Goal: Task Accomplishment & Management: Manage account settings

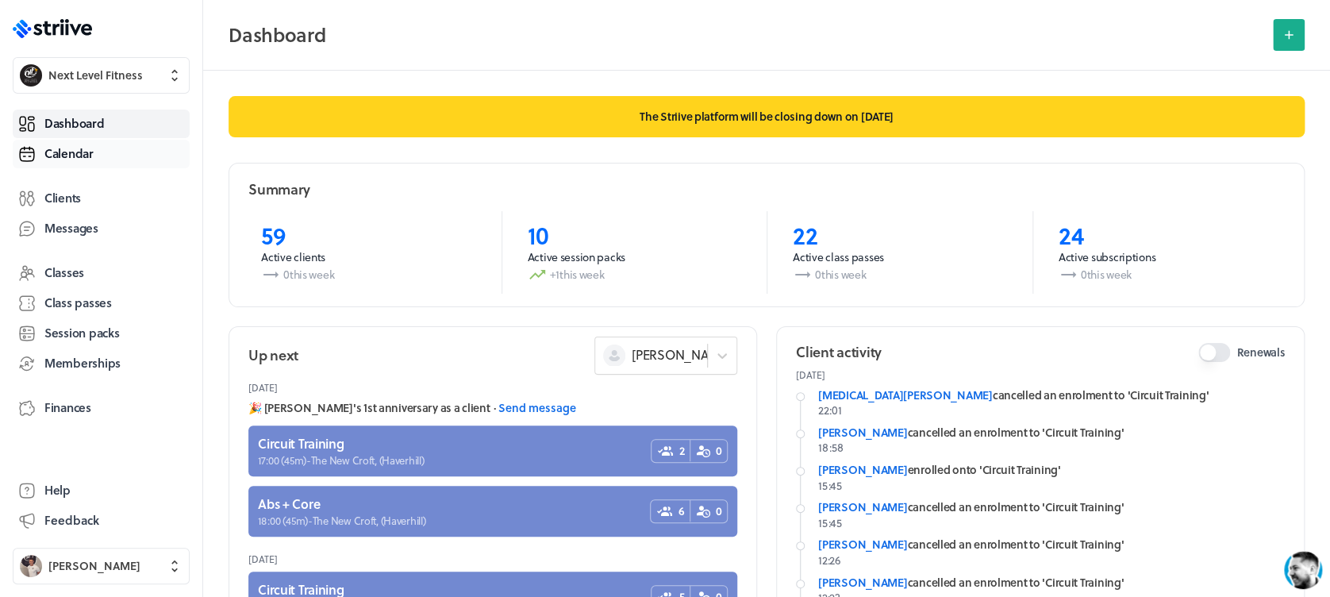
click at [82, 144] on link "Calendar" at bounding box center [101, 154] width 177 height 29
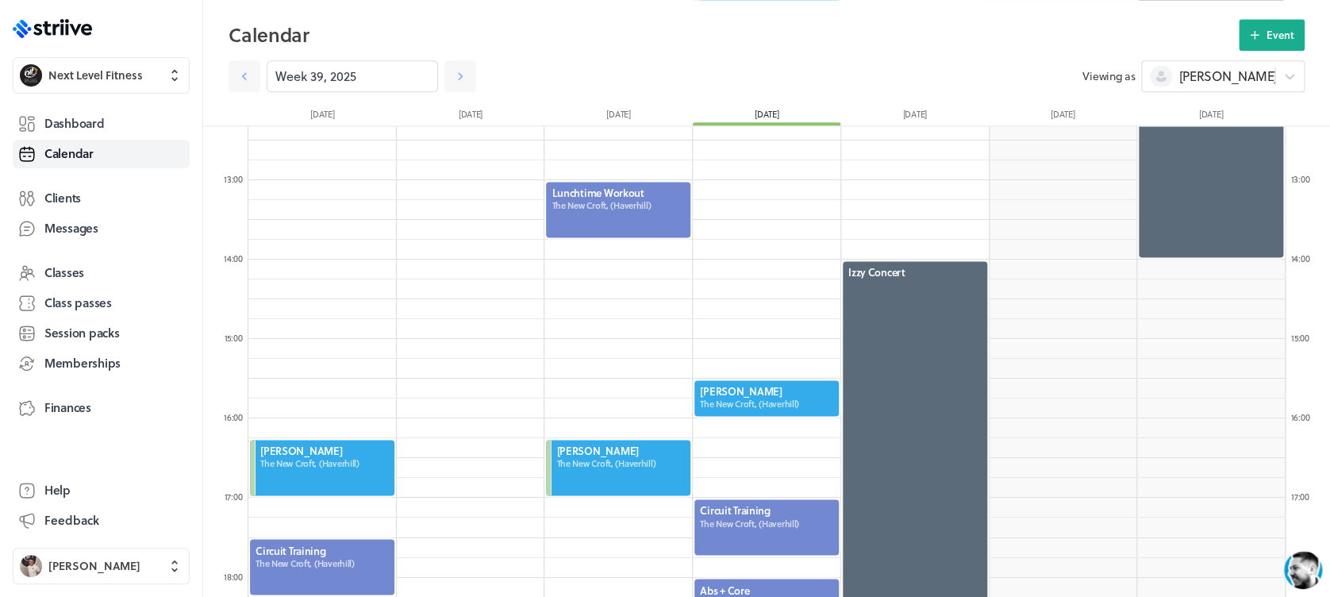
scroll to position [1012, 0]
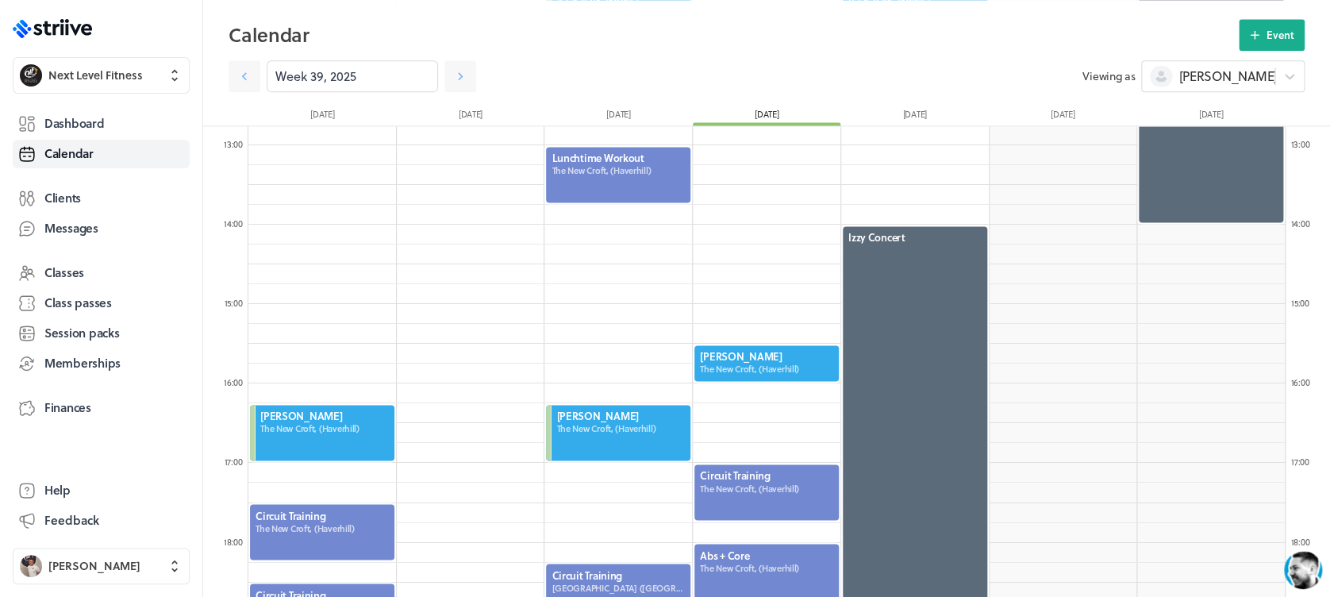
click at [796, 370] on div at bounding box center [767, 362] width 148 height 39
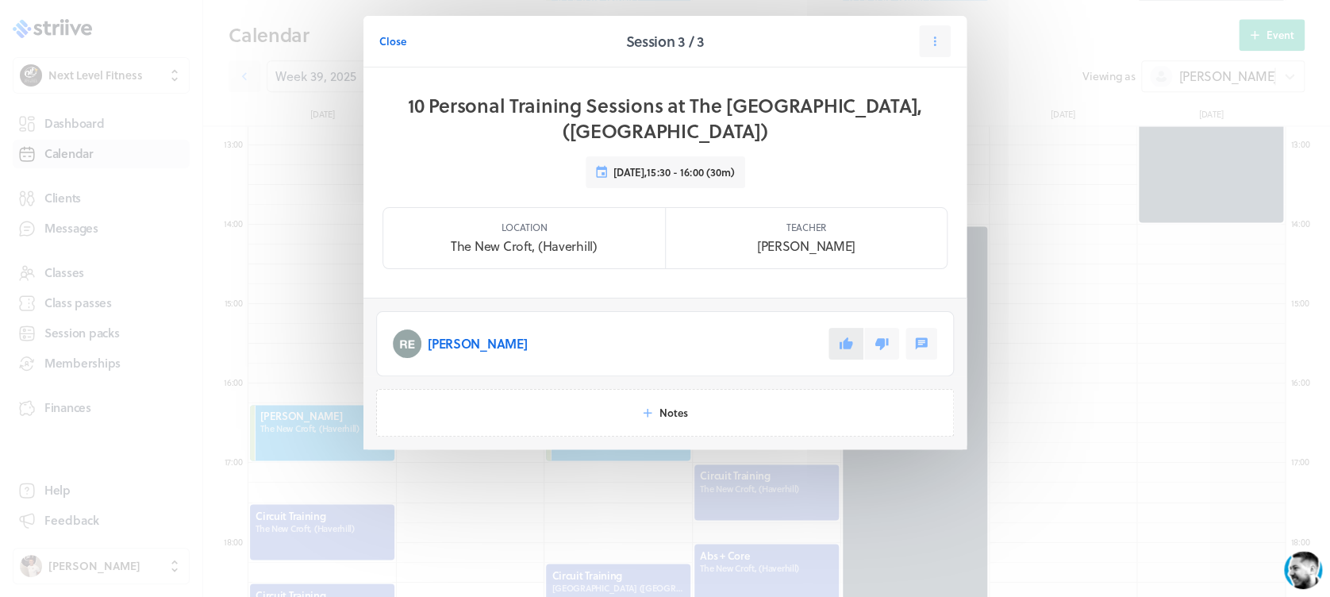
click at [849, 337] on icon at bounding box center [845, 343] width 13 height 12
click at [404, 36] on span "Close" at bounding box center [392, 41] width 27 height 14
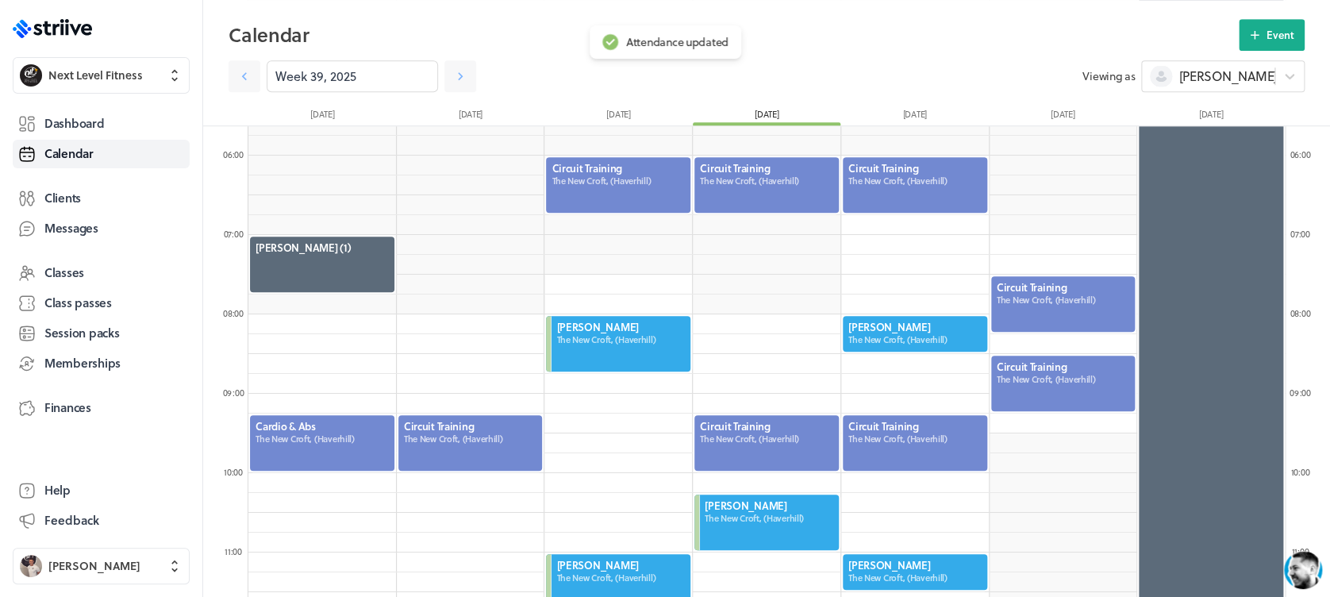
scroll to position [439, 0]
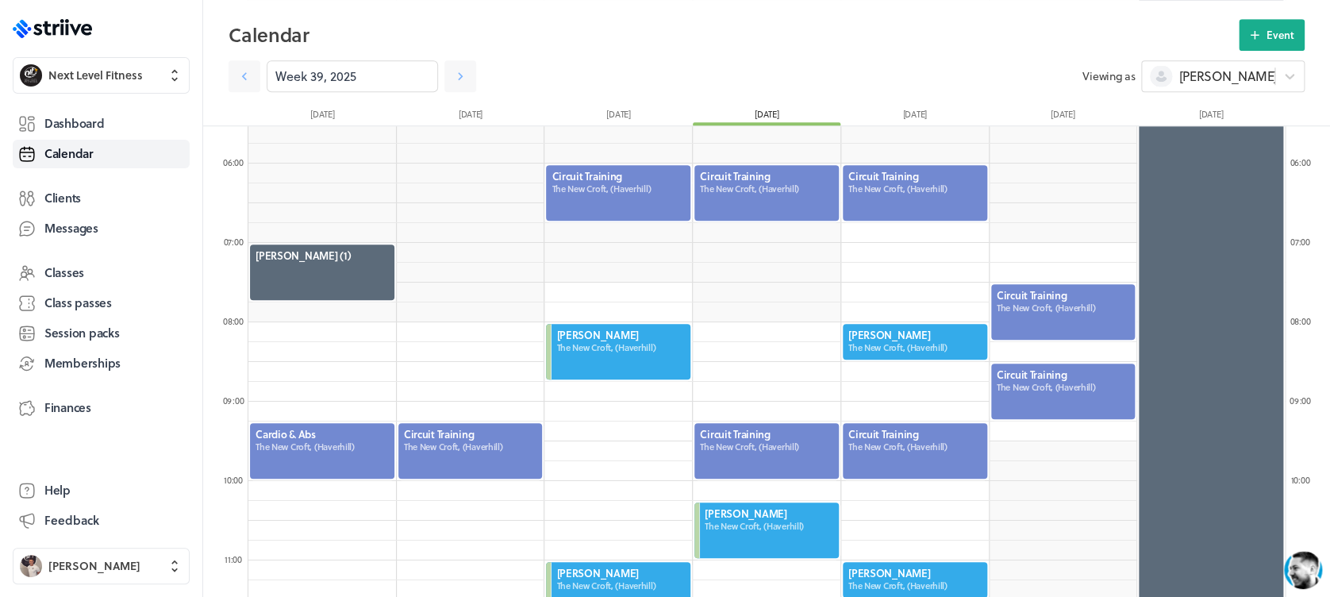
click at [1041, 296] on div at bounding box center [1063, 311] width 148 height 59
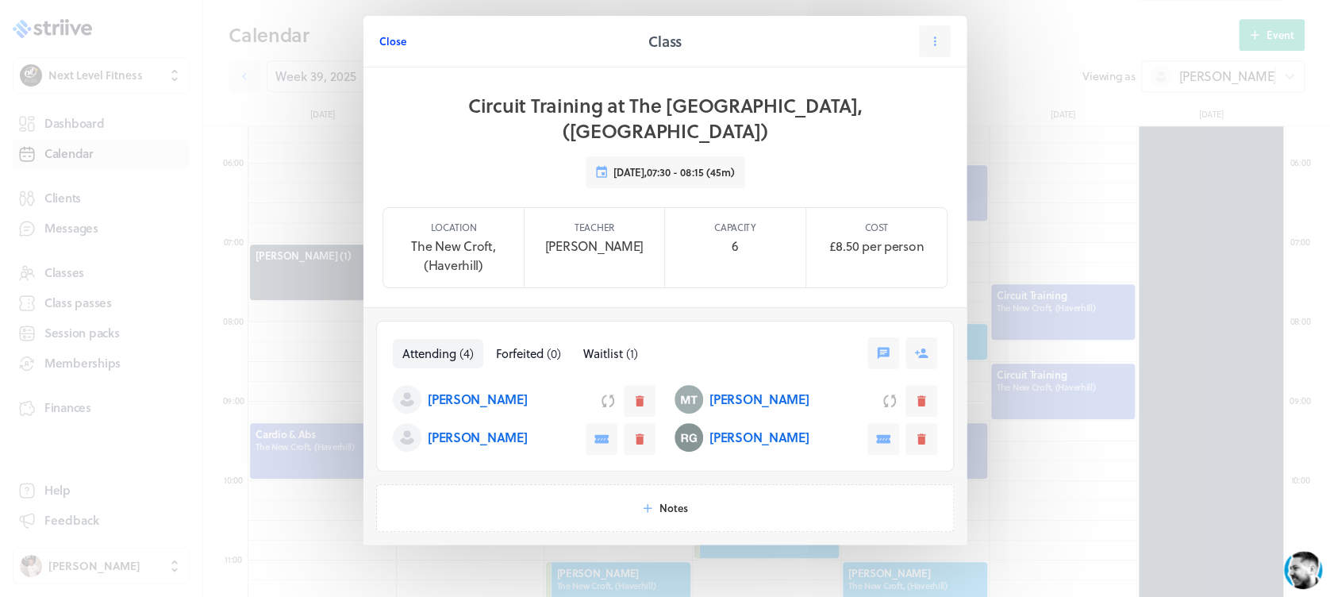
click at [381, 39] on span "Close" at bounding box center [392, 41] width 27 height 14
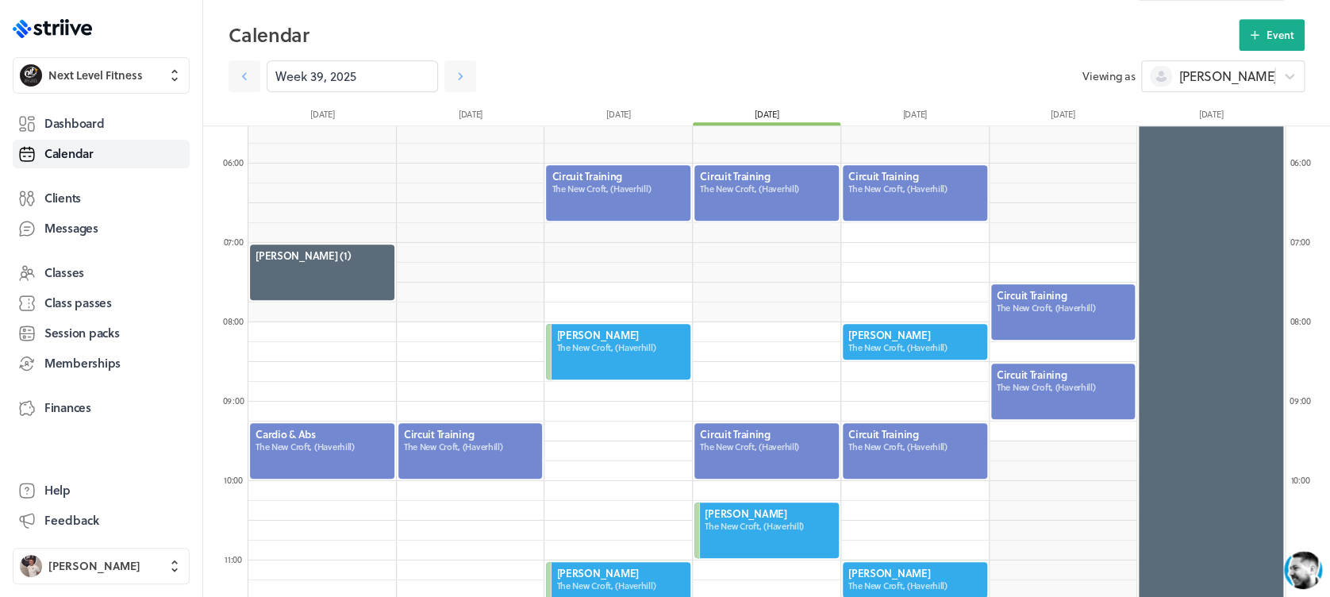
click at [1038, 374] on div at bounding box center [1063, 391] width 148 height 59
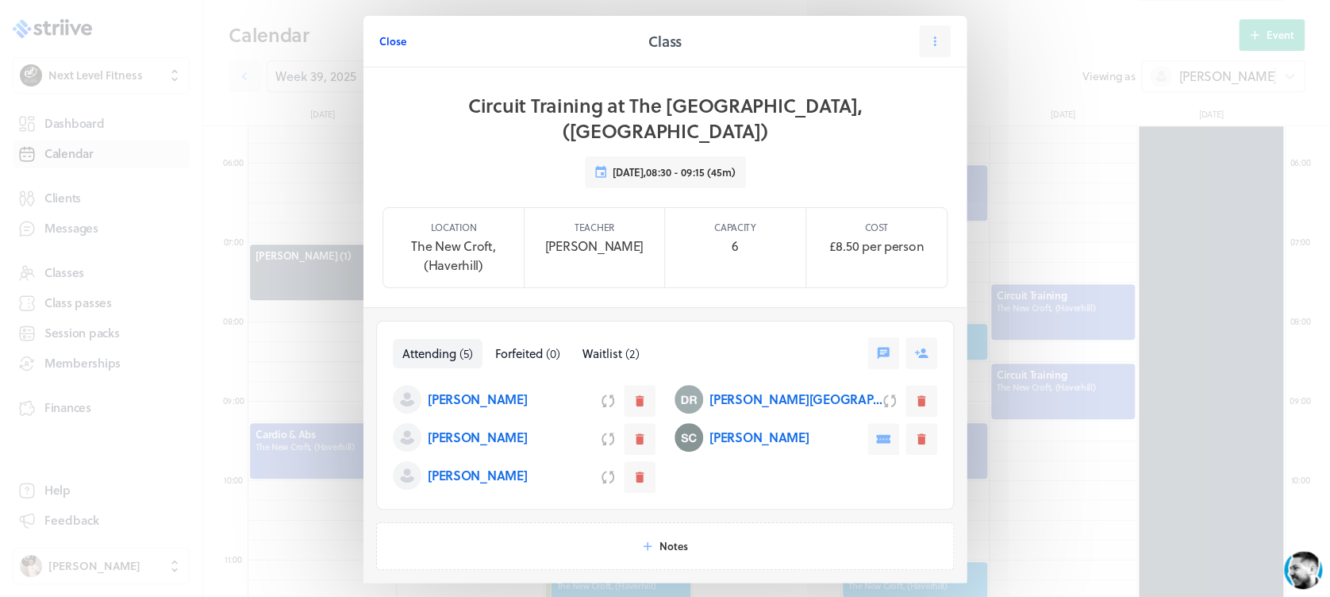
click at [382, 34] on span "Close" at bounding box center [392, 41] width 27 height 14
